Goal: Task Accomplishment & Management: Complete application form

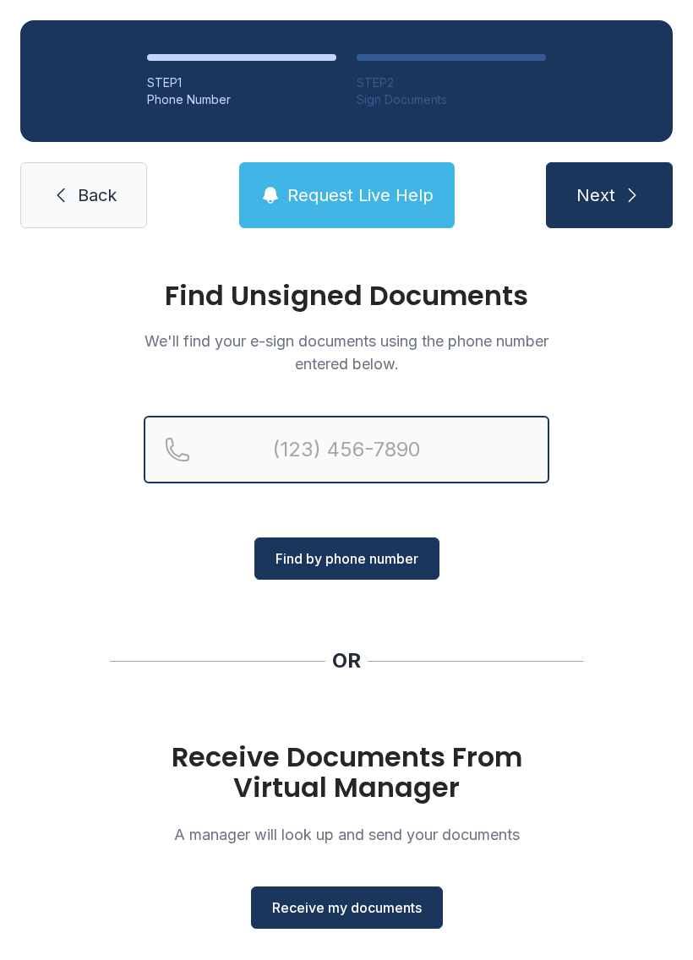
click at [281, 448] on input "Reservation phone number" at bounding box center [347, 450] width 406 height 68
type input "(352)"
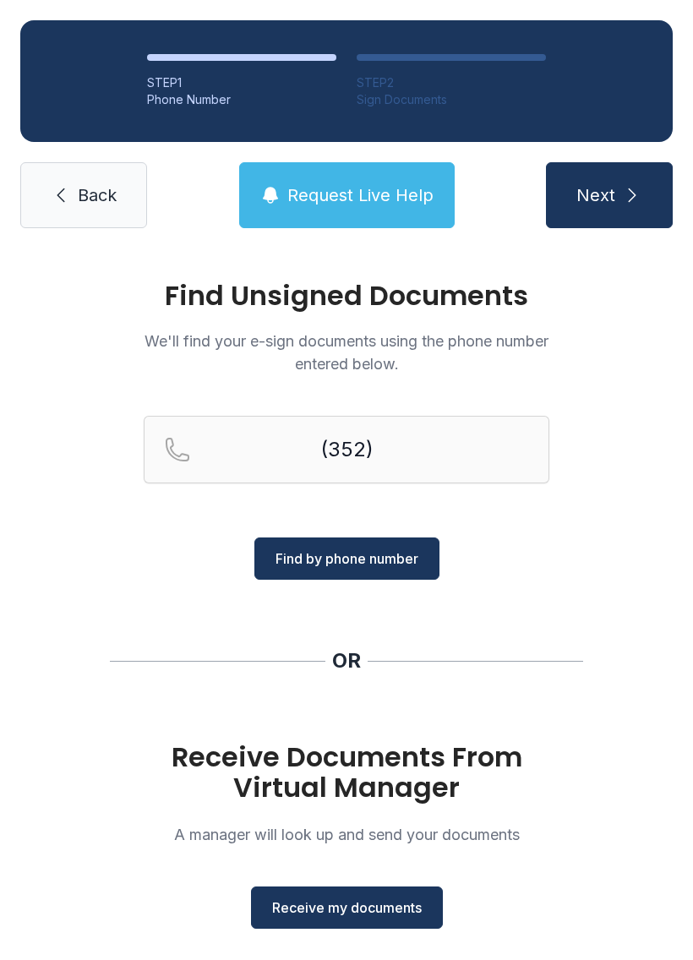
click at [57, 183] on link "Back" at bounding box center [83, 195] width 127 height 66
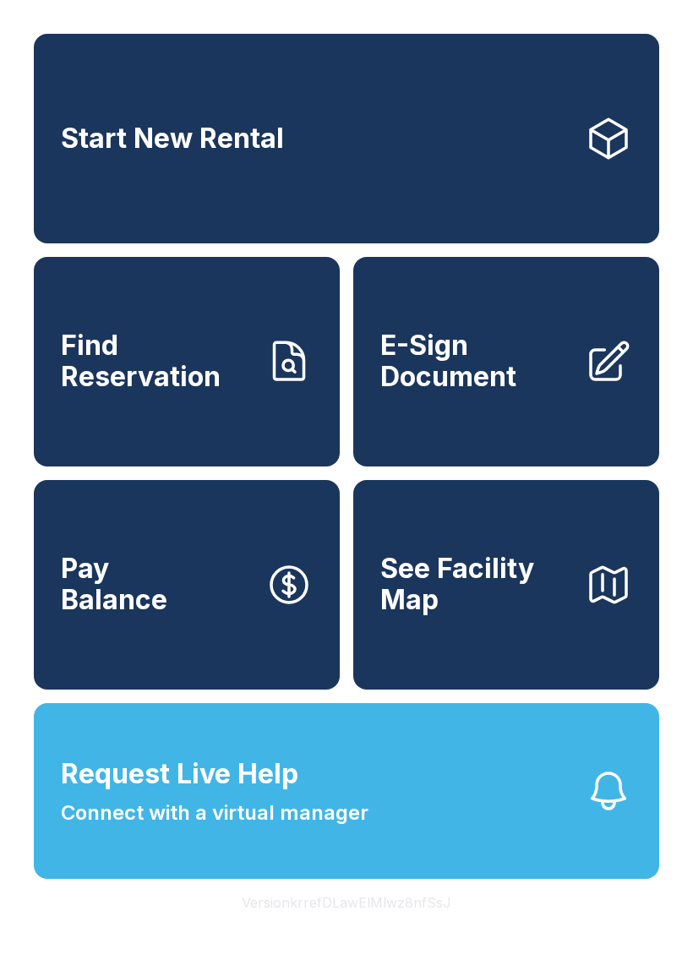
click at [532, 391] on span "E-Sign Document" at bounding box center [475, 361] width 191 height 62
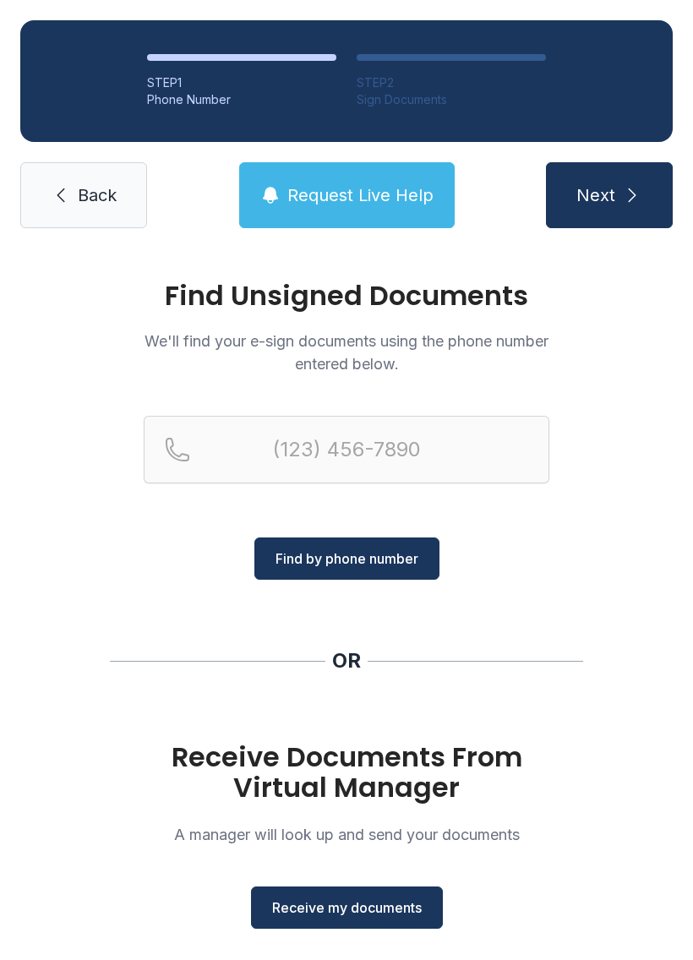
click at [361, 903] on span "Receive my documents" at bounding box center [347, 907] width 150 height 20
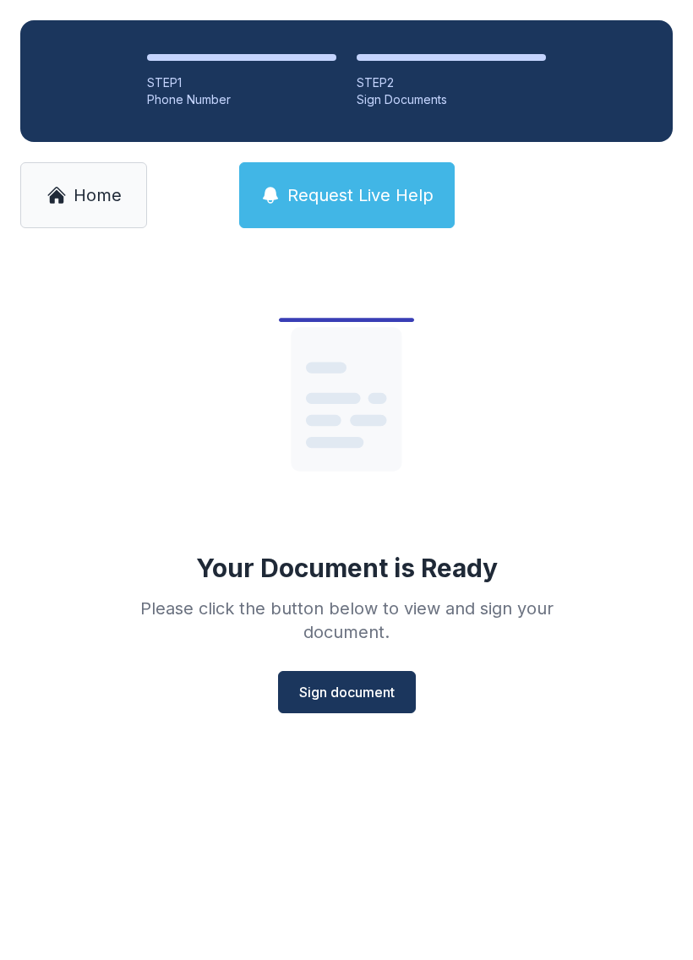
click at [356, 687] on span "Sign document" at bounding box center [346, 692] width 95 height 20
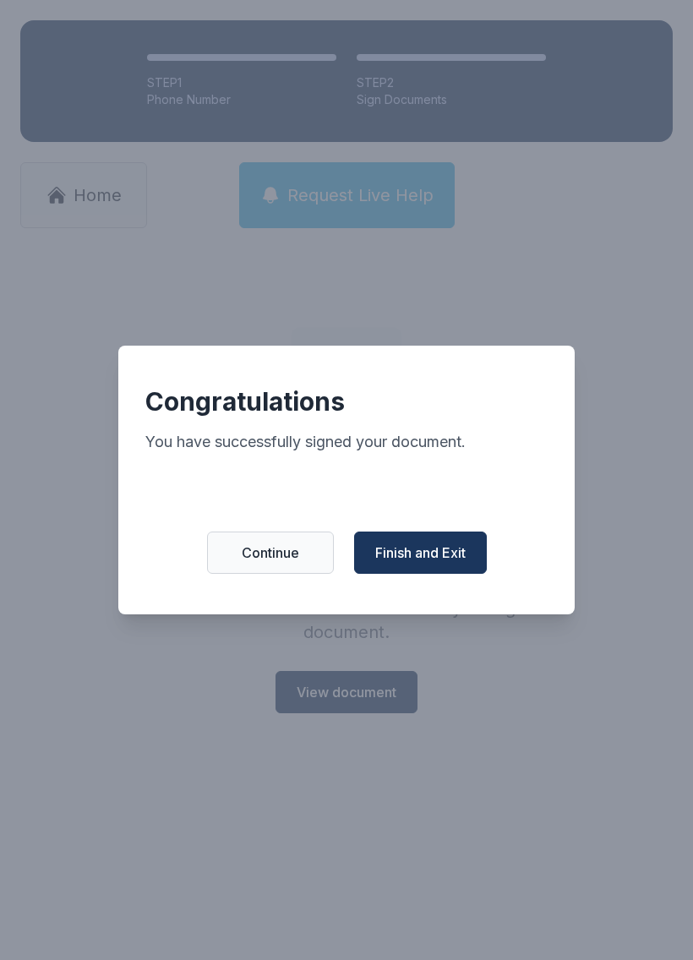
click at [448, 548] on button "Finish and Exit" at bounding box center [420, 552] width 133 height 42
